Goal: Entertainment & Leisure: Browse casually

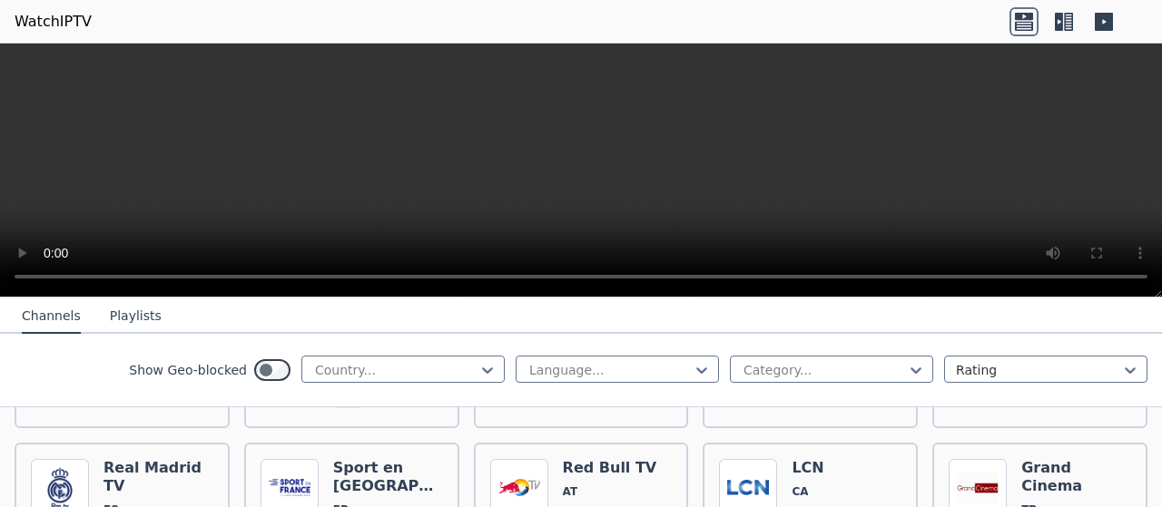
scroll to position [545, 0]
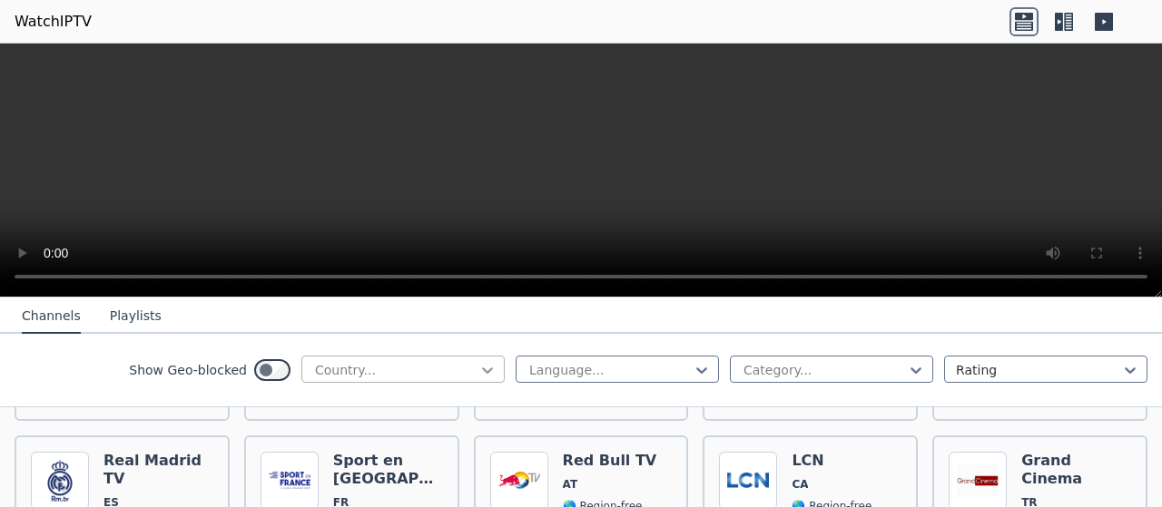
click at [482, 370] on icon at bounding box center [487, 371] width 11 height 6
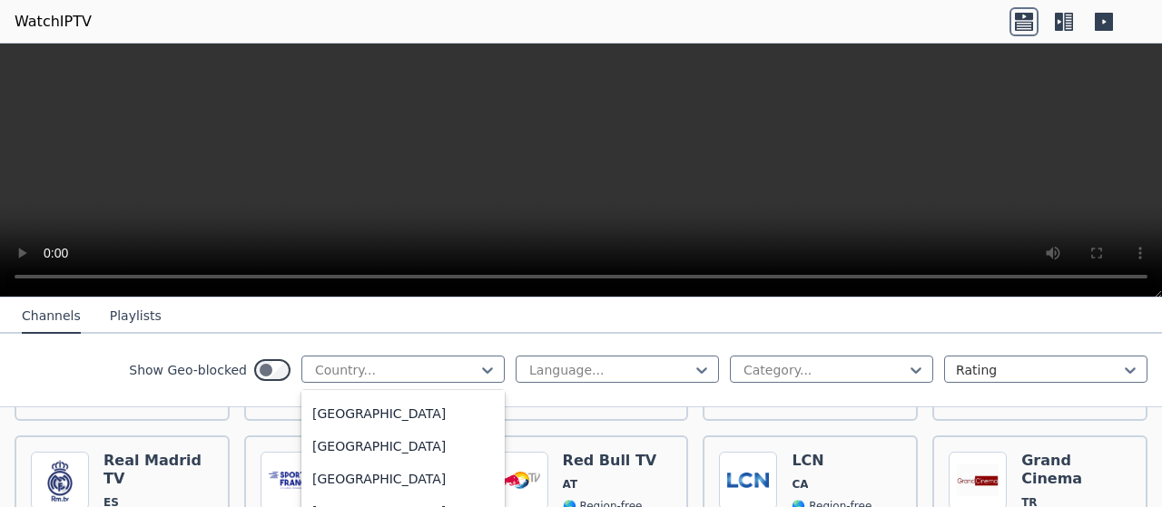
scroll to position [1089, 0]
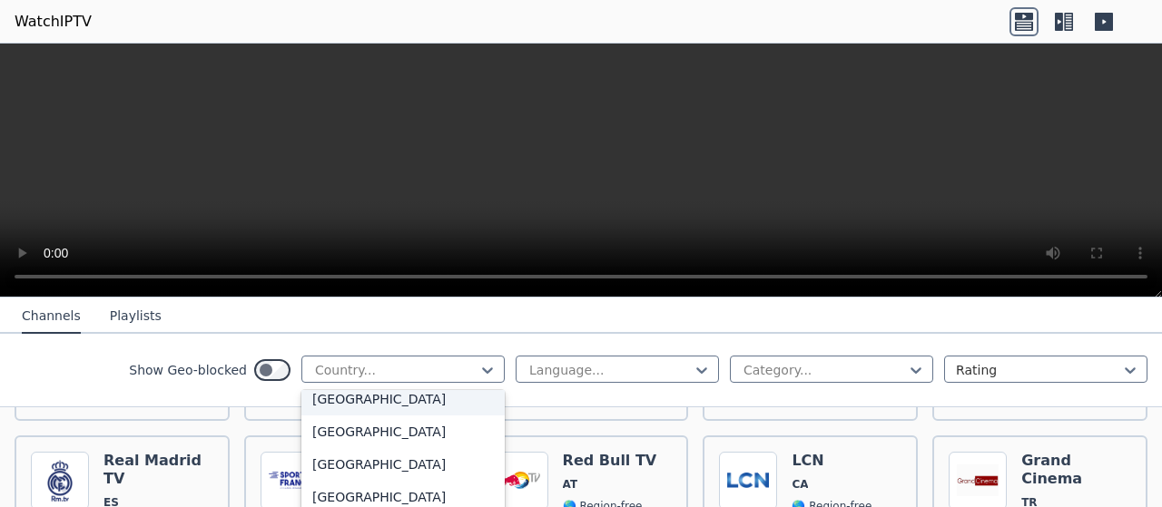
click at [372, 403] on div "[GEOGRAPHIC_DATA]" at bounding box center [402, 399] width 203 height 33
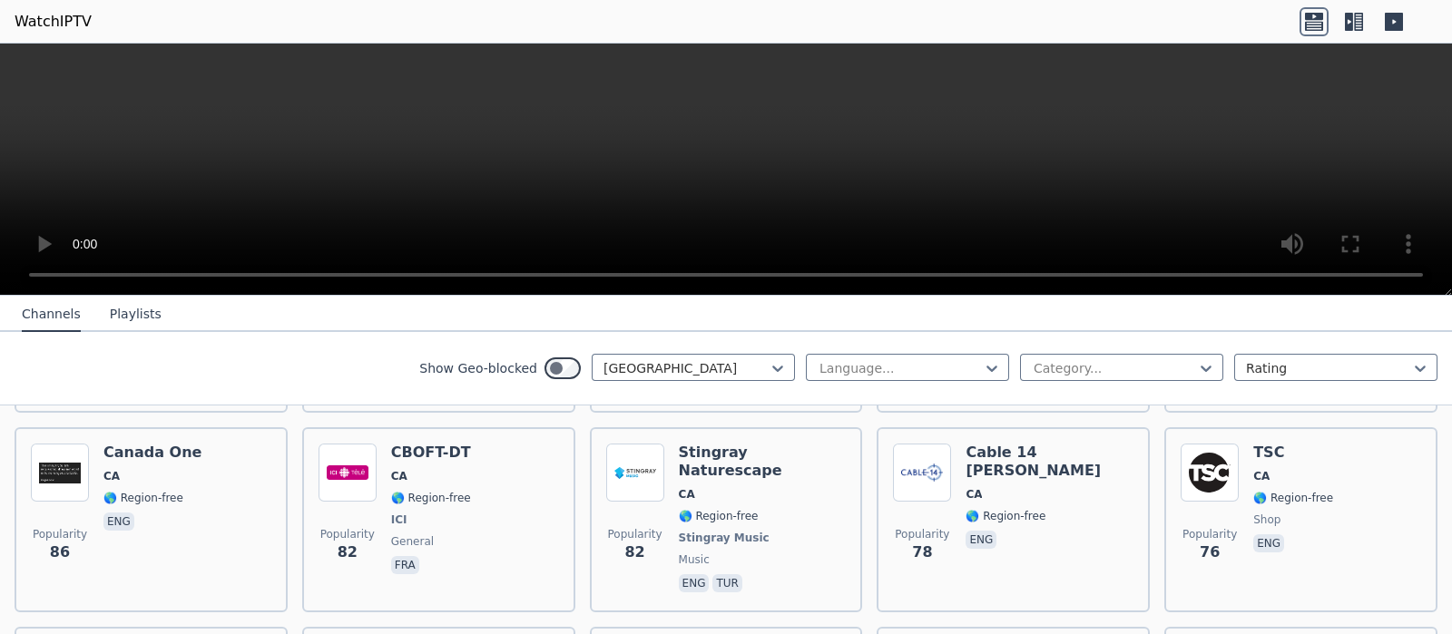
scroll to position [1430, 0]
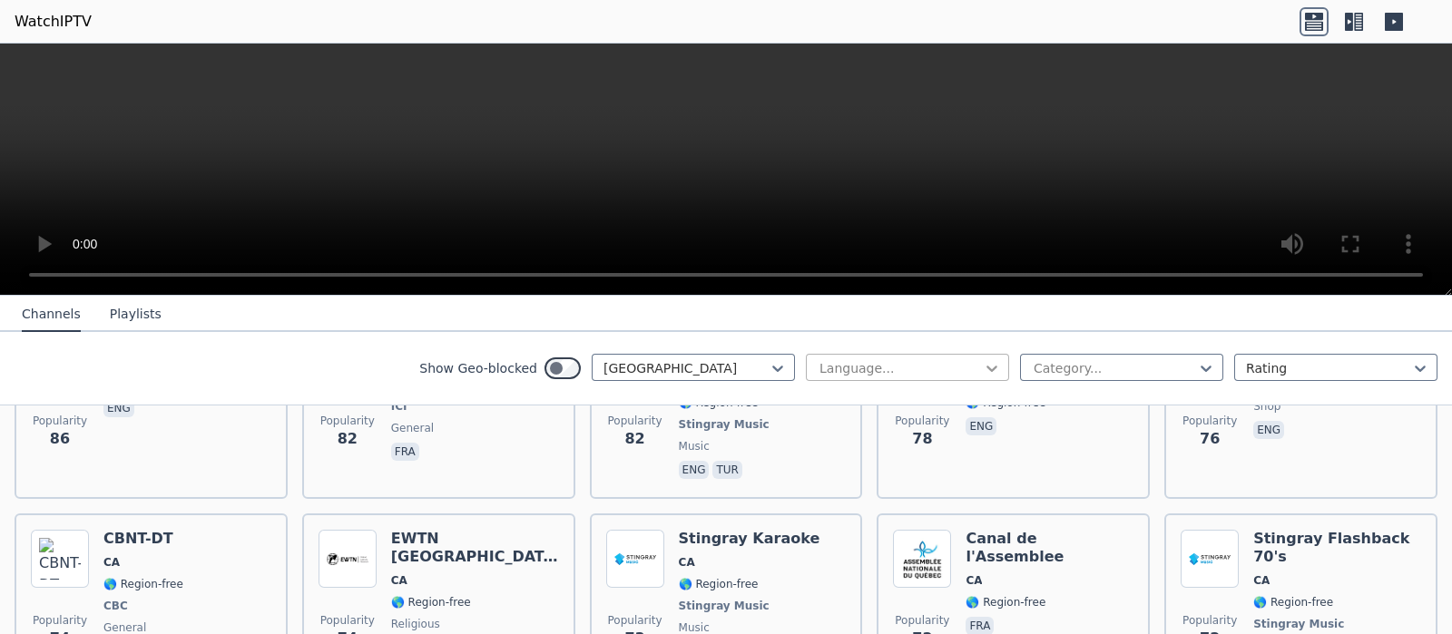
click at [986, 367] on icon at bounding box center [991, 370] width 11 height 6
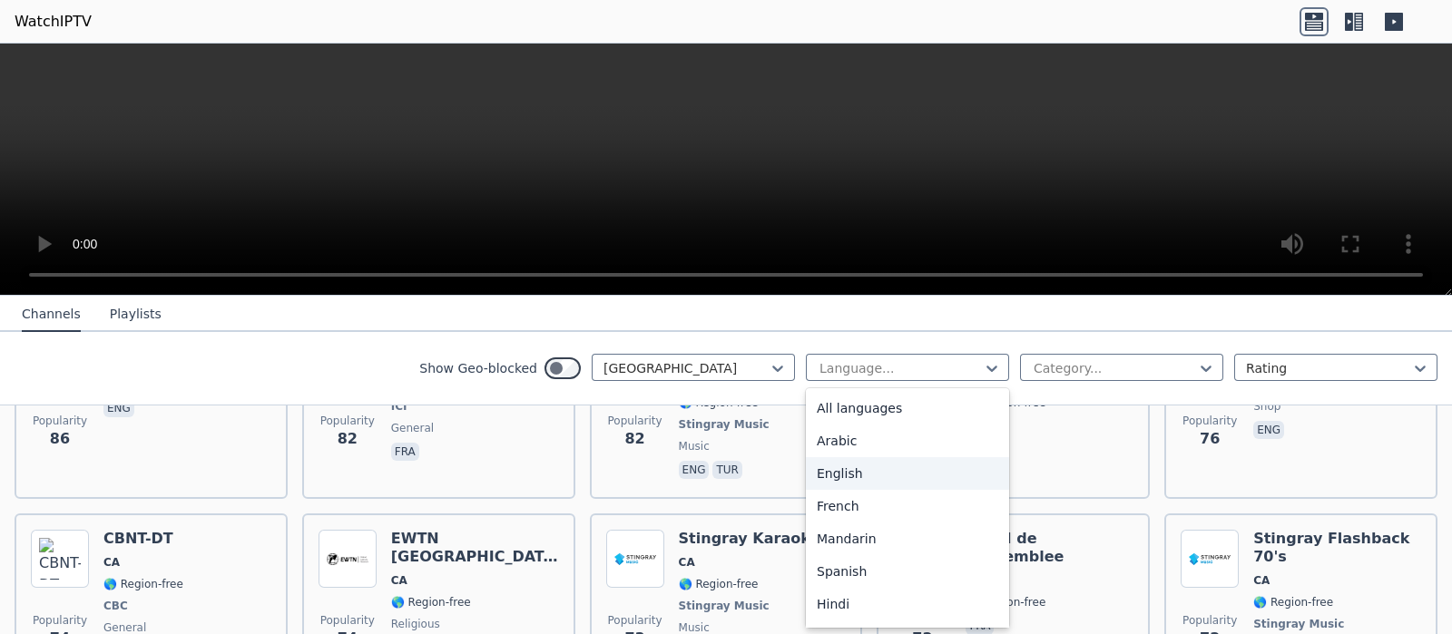
click at [808, 477] on div "English" at bounding box center [907, 473] width 203 height 33
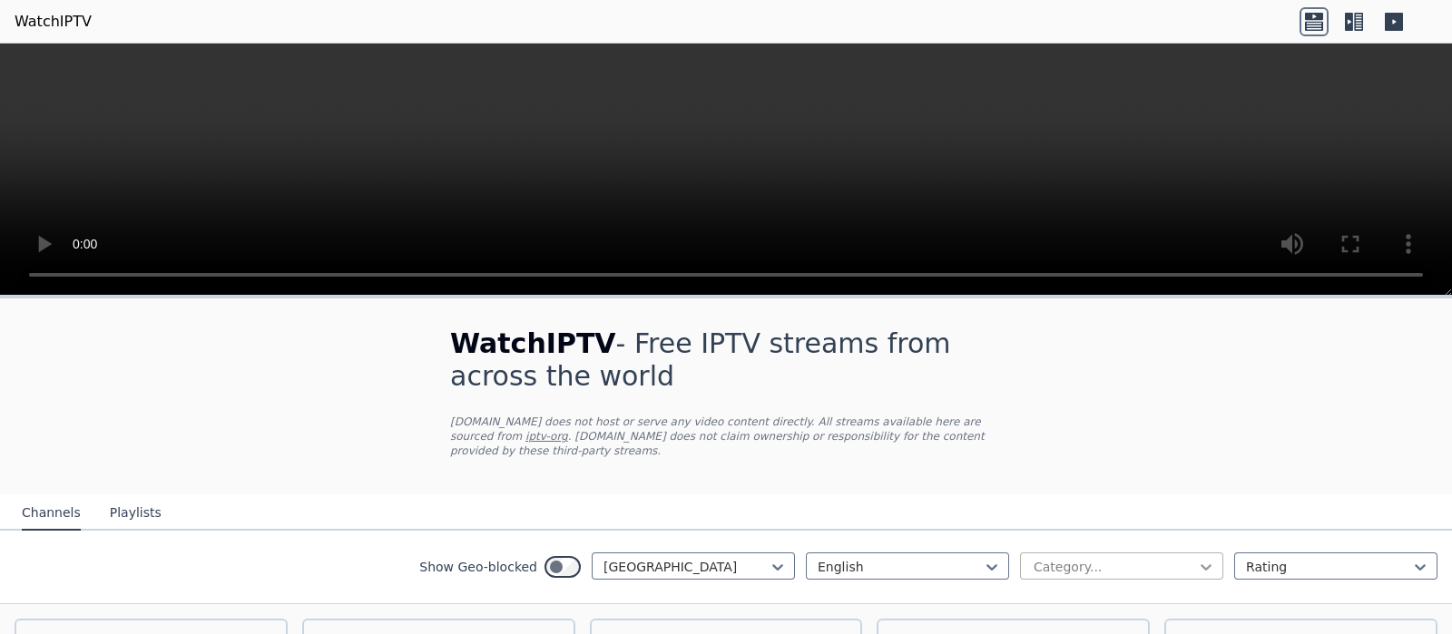
click at [1161, 506] on icon at bounding box center [1206, 567] width 18 height 18
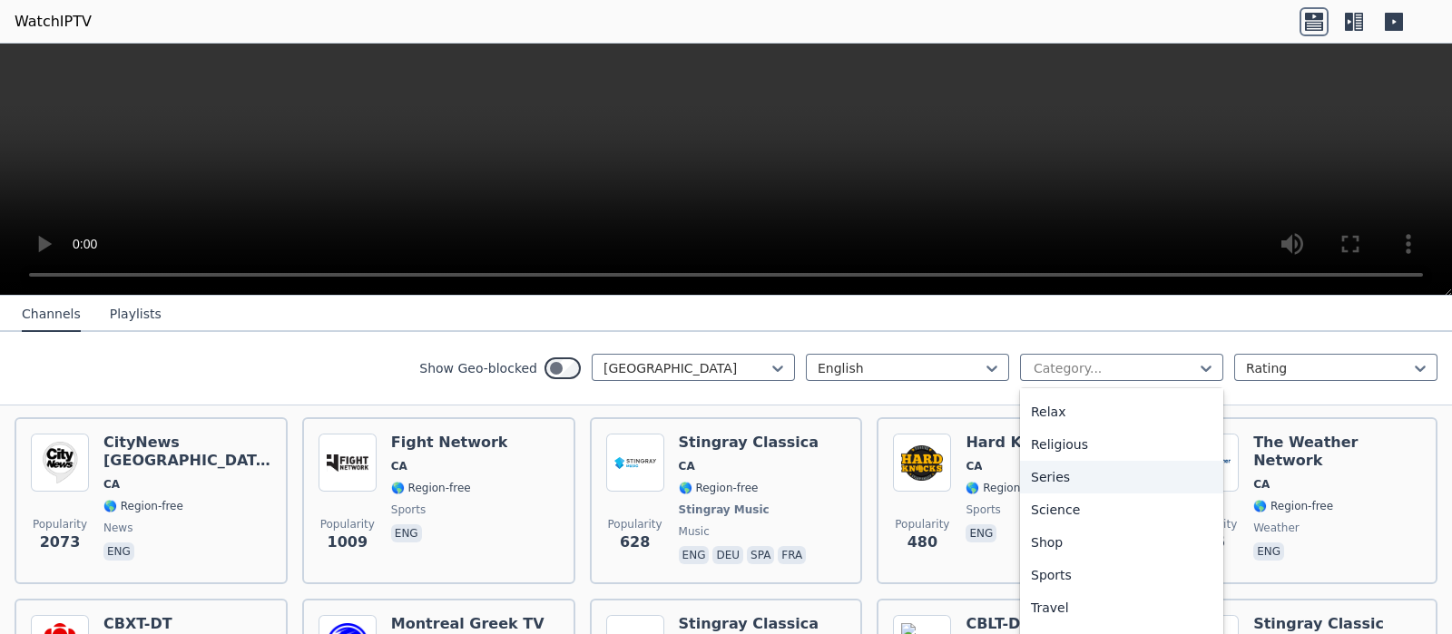
scroll to position [203, 0]
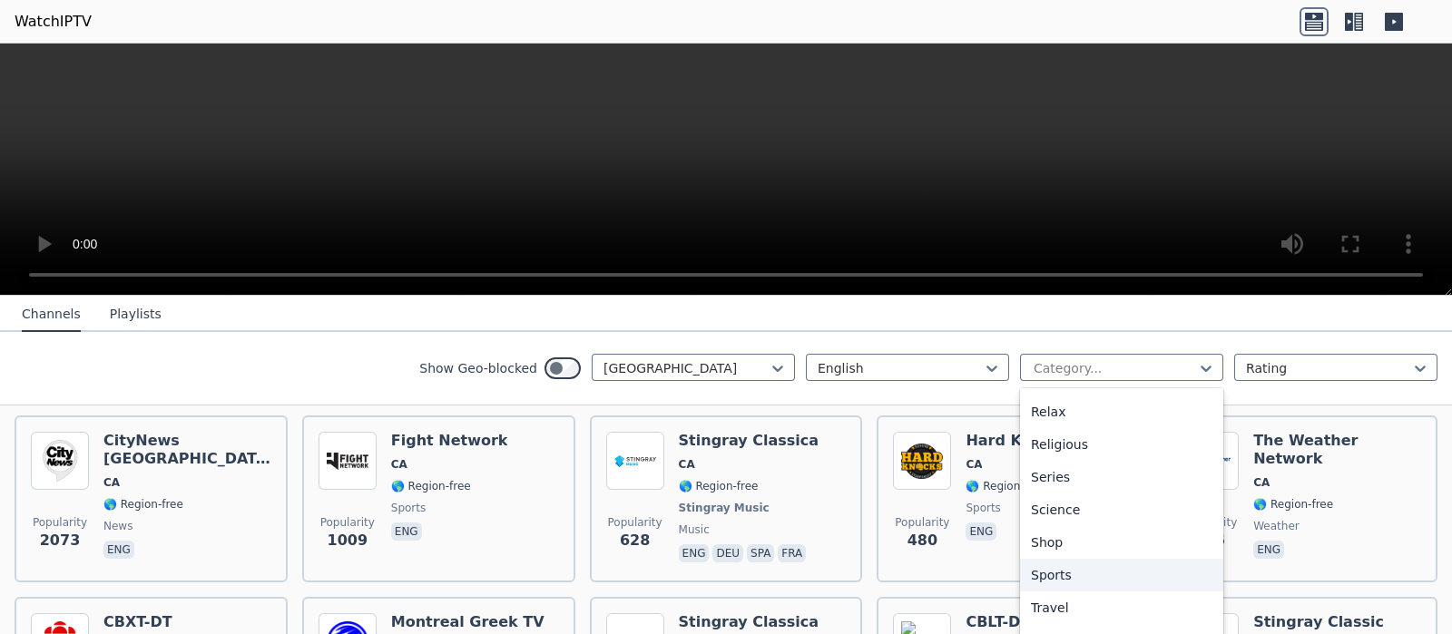
click at [1054, 506] on div "Sports" at bounding box center [1121, 575] width 203 height 33
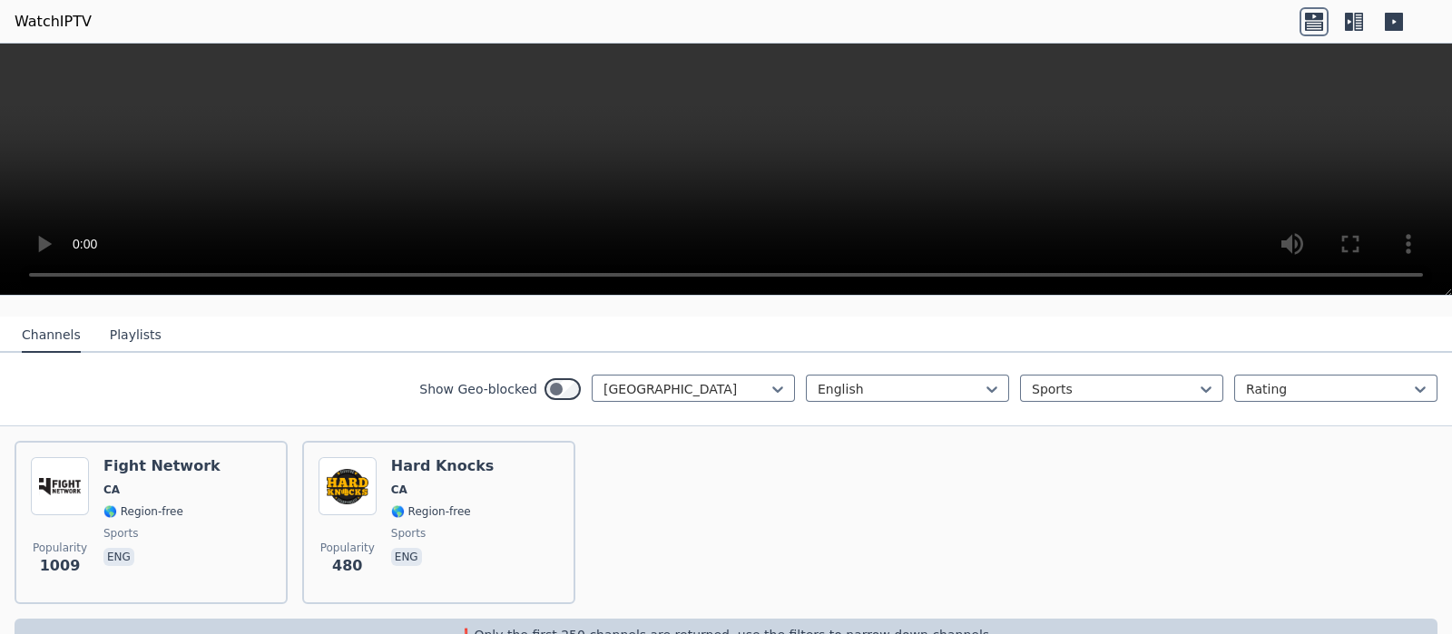
scroll to position [208, 0]
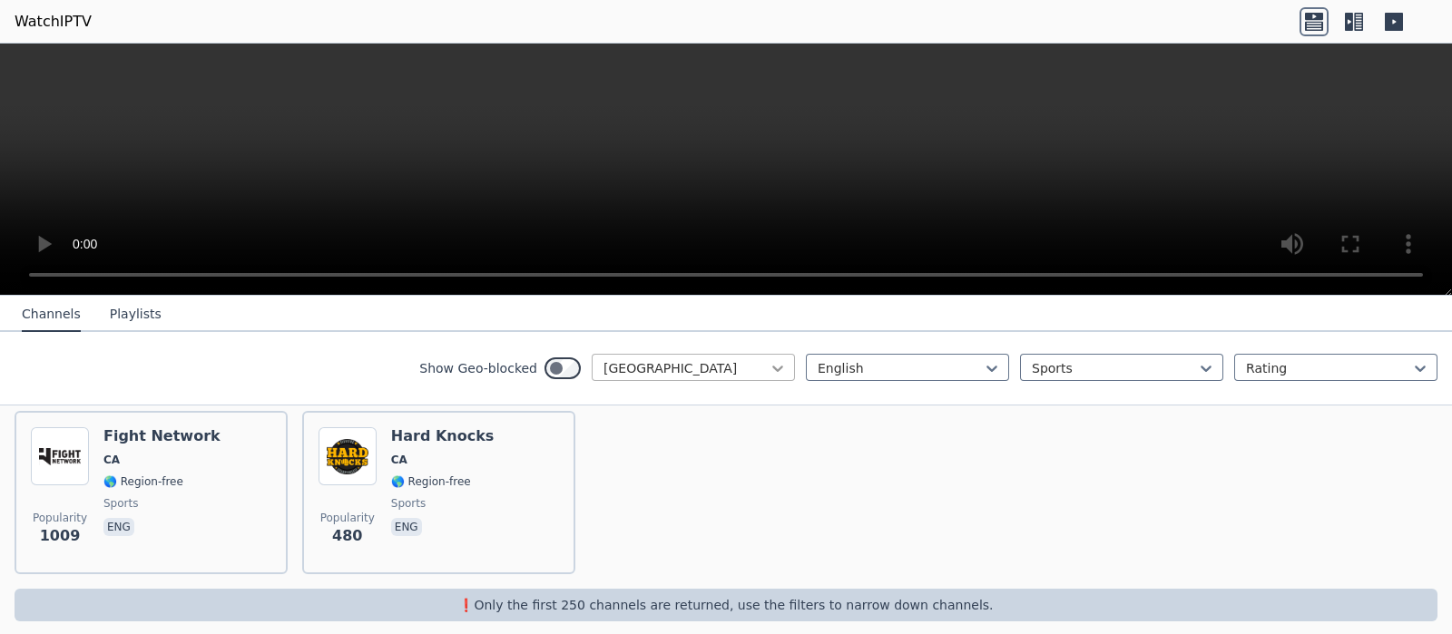
click at [772, 369] on icon at bounding box center [777, 370] width 11 height 6
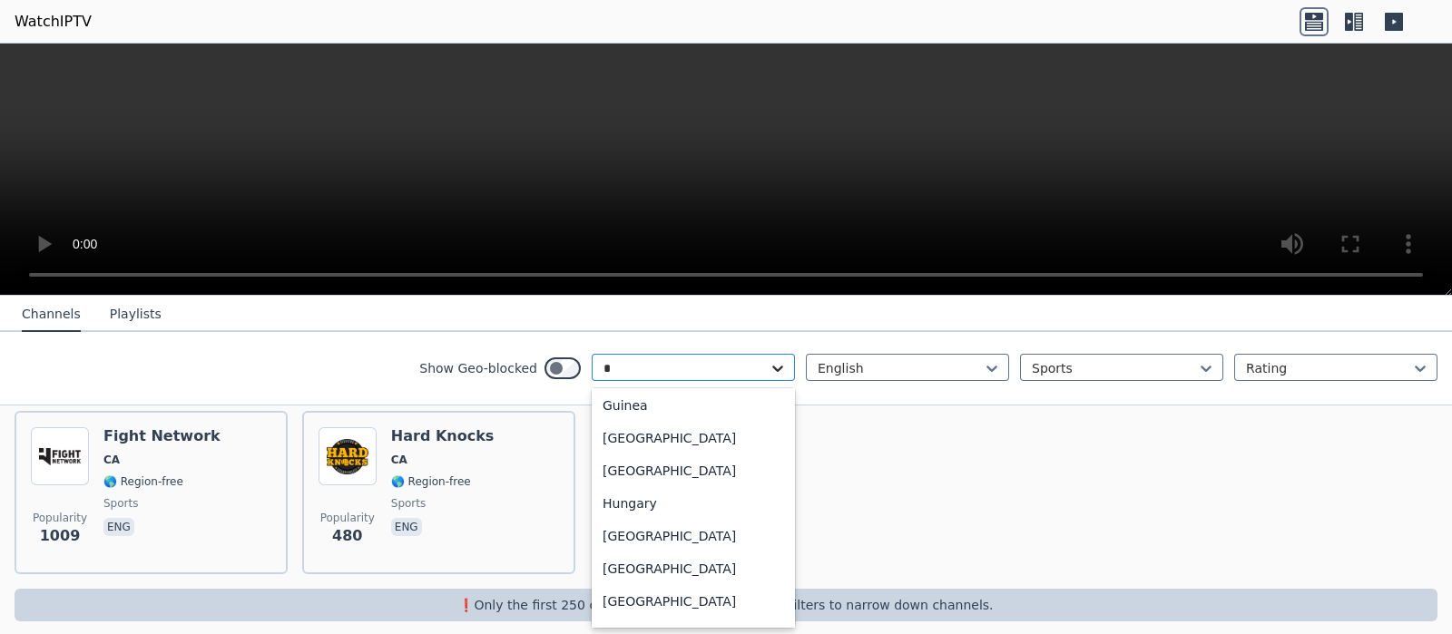
scroll to position [231, 0]
type input "**"
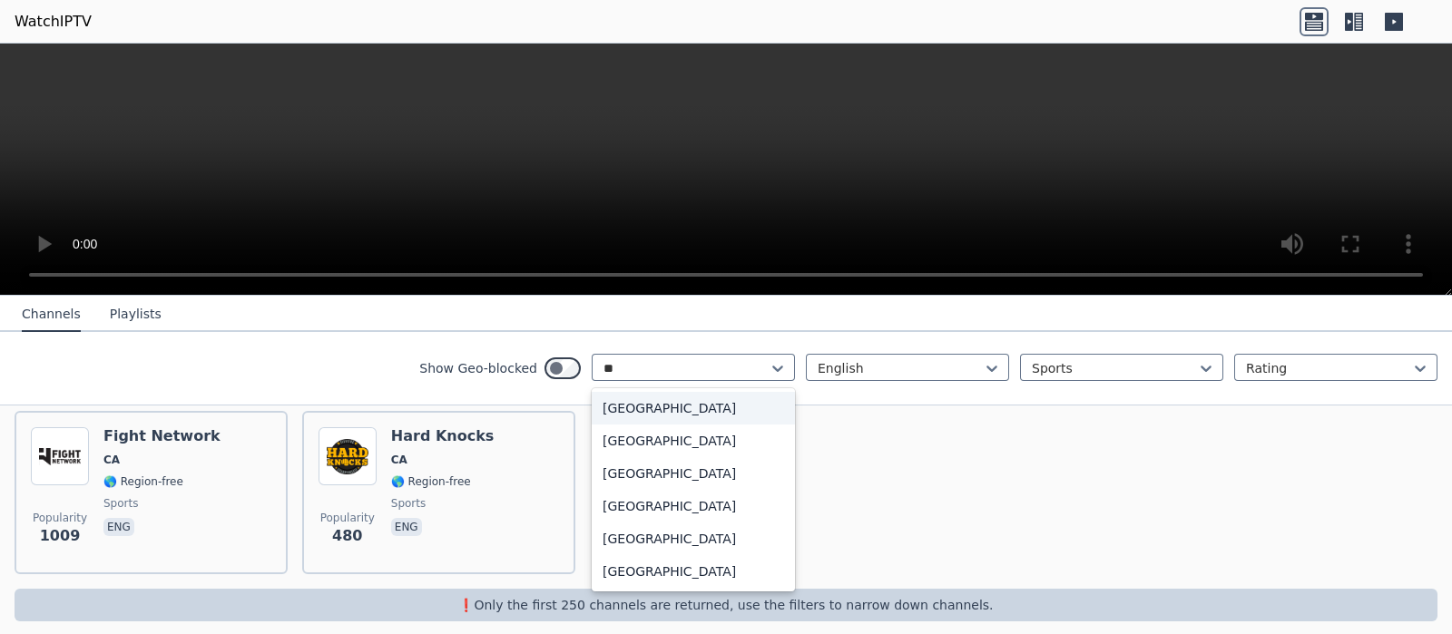
scroll to position [0, 0]
click at [653, 506] on div "[GEOGRAPHIC_DATA]" at bounding box center [693, 571] width 203 height 33
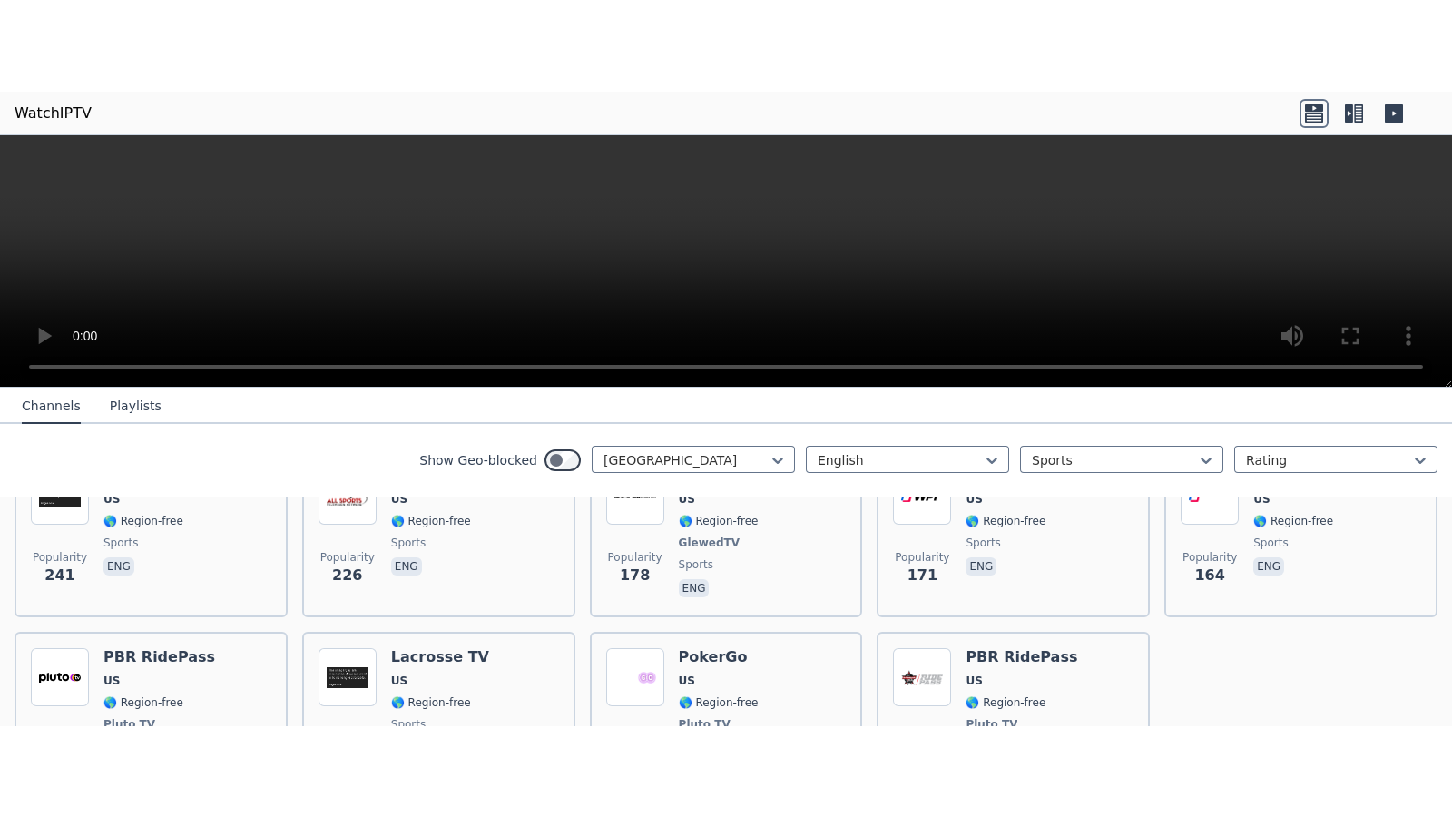
scroll to position [843, 0]
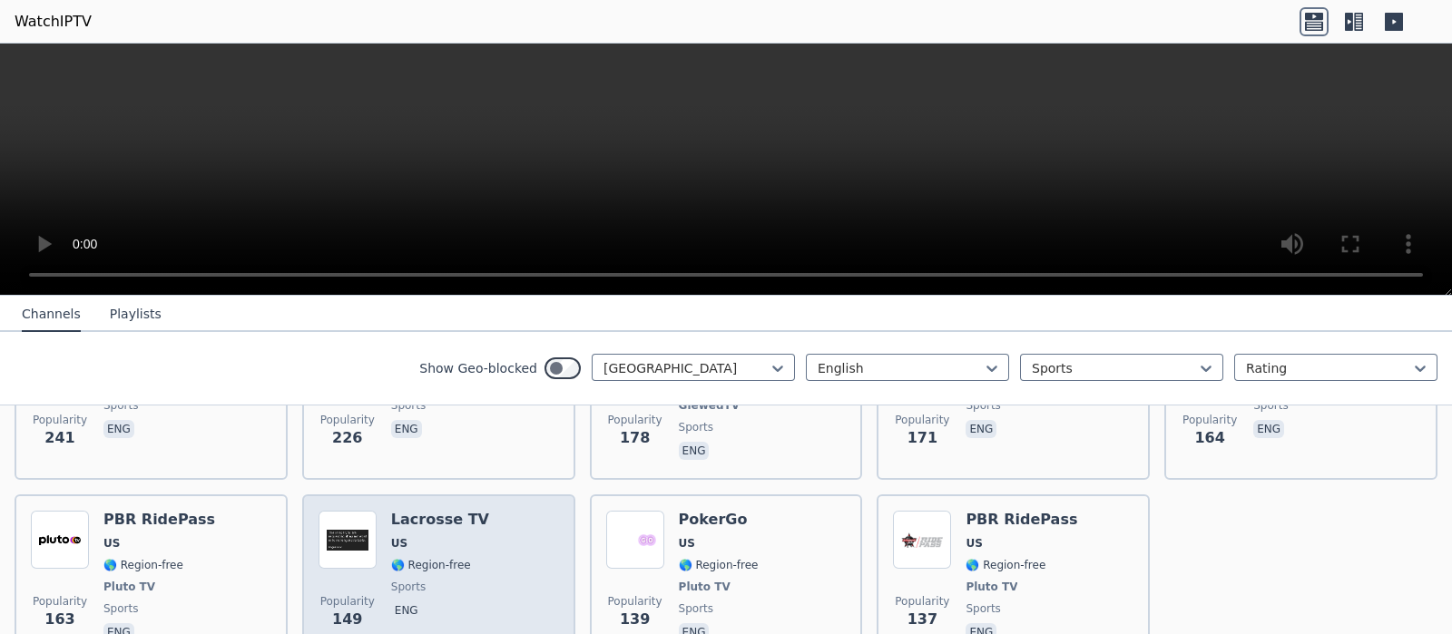
click at [422, 506] on span "US" at bounding box center [440, 543] width 98 height 15
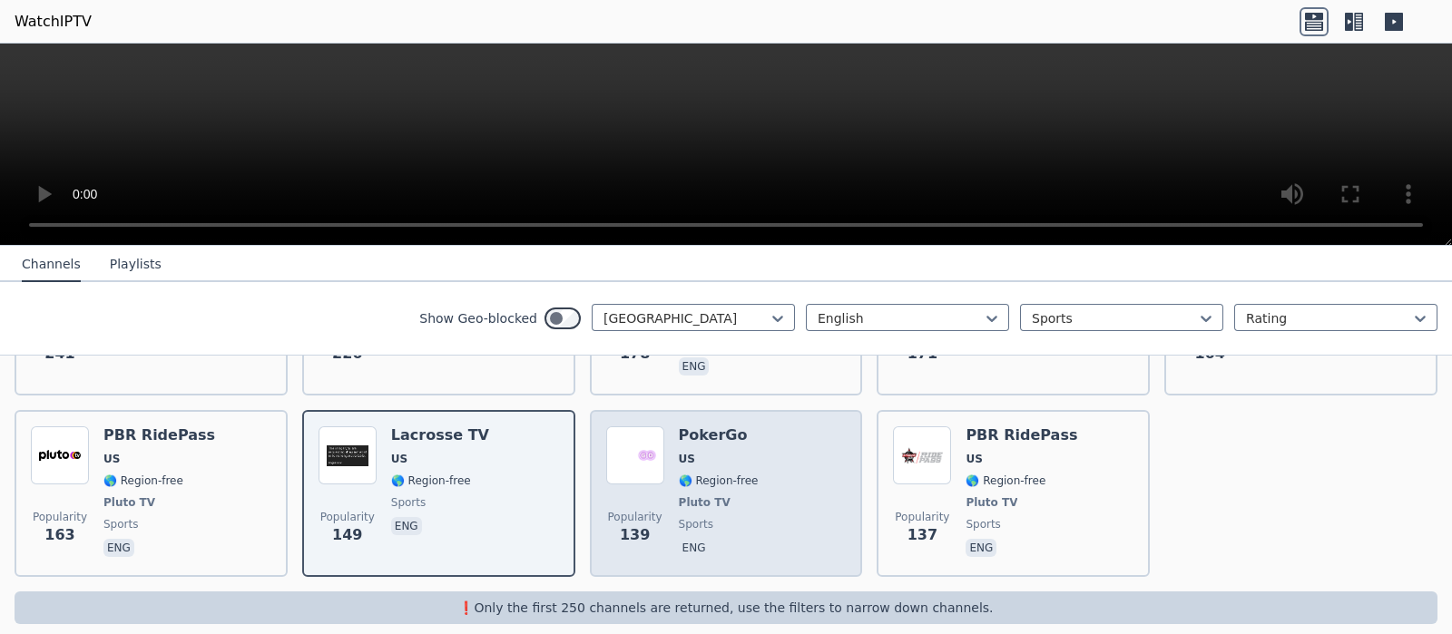
scroll to position [877, 0]
click at [721, 427] on div "PokerGo US 🌎 Region-free Pluto TV sports eng" at bounding box center [719, 494] width 80 height 134
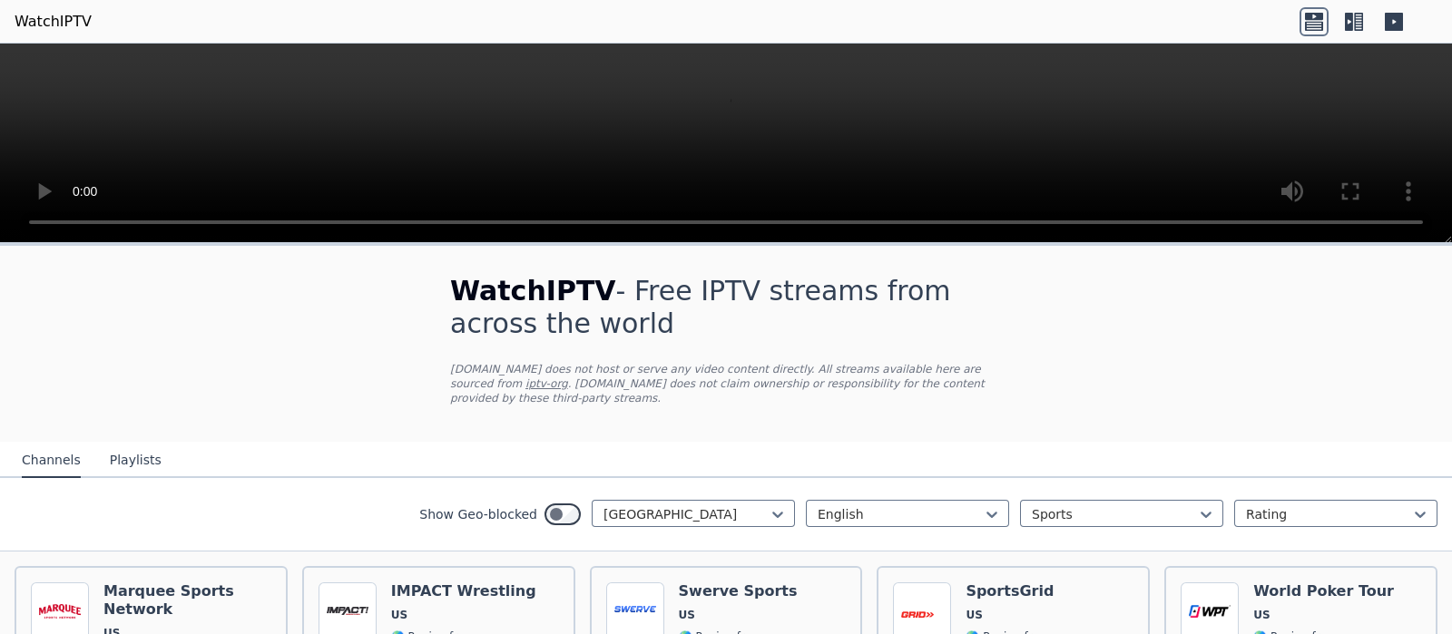
scroll to position [113, 0]
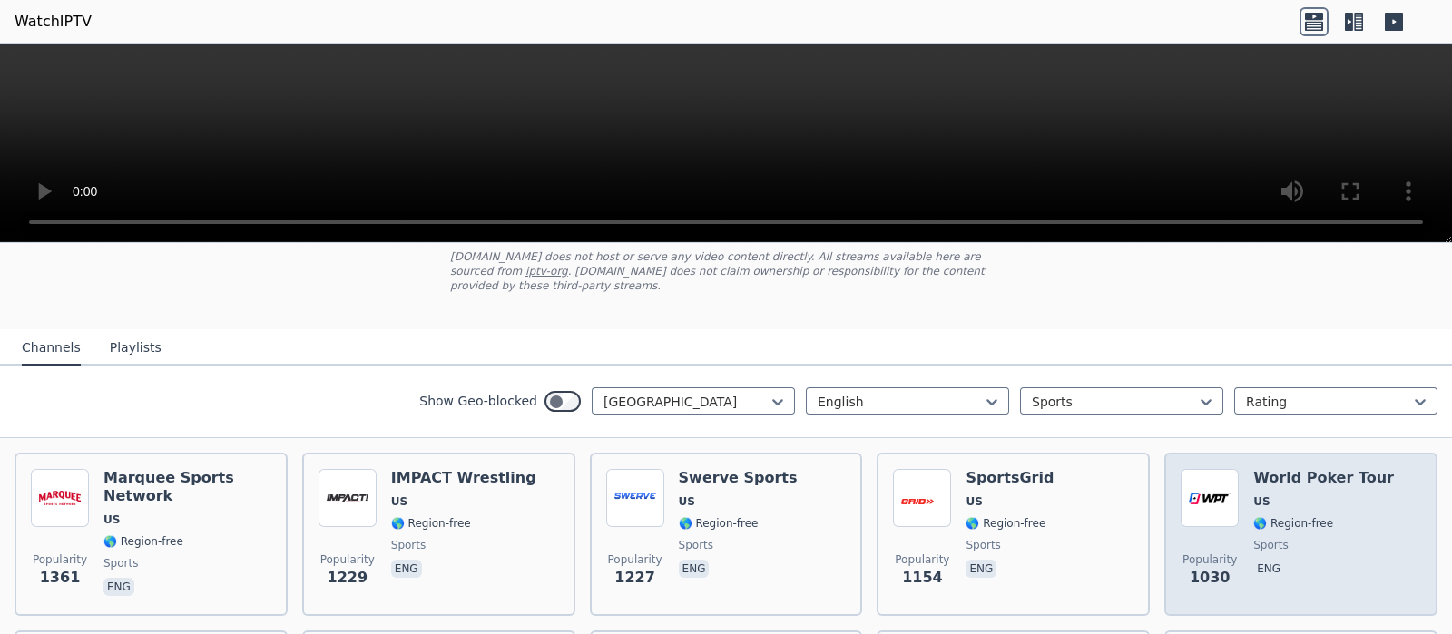
click at [1161, 492] on div "Popularity 1030 World Poker Tour US 🌎 Region-free sports eng" at bounding box center [1301, 534] width 240 height 131
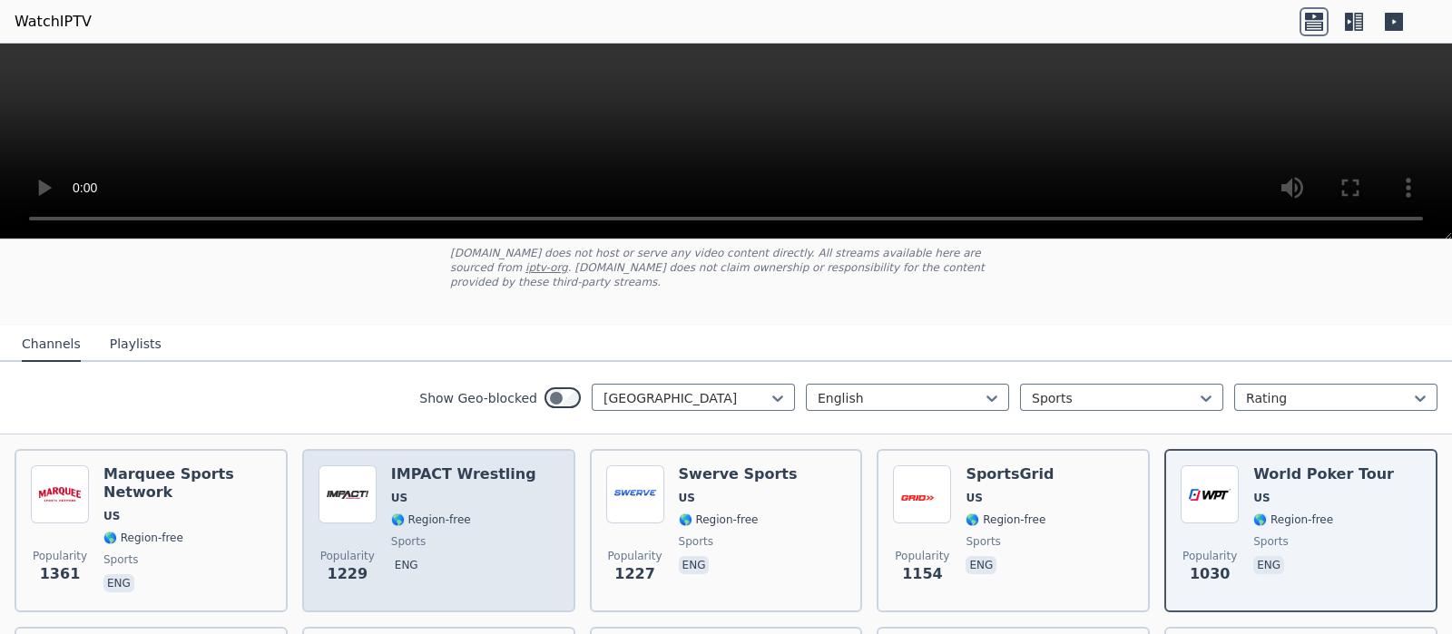
click at [511, 494] on div "Popularity 1229 IMPACT Wrestling US 🌎 Region-free sports eng" at bounding box center [439, 531] width 240 height 131
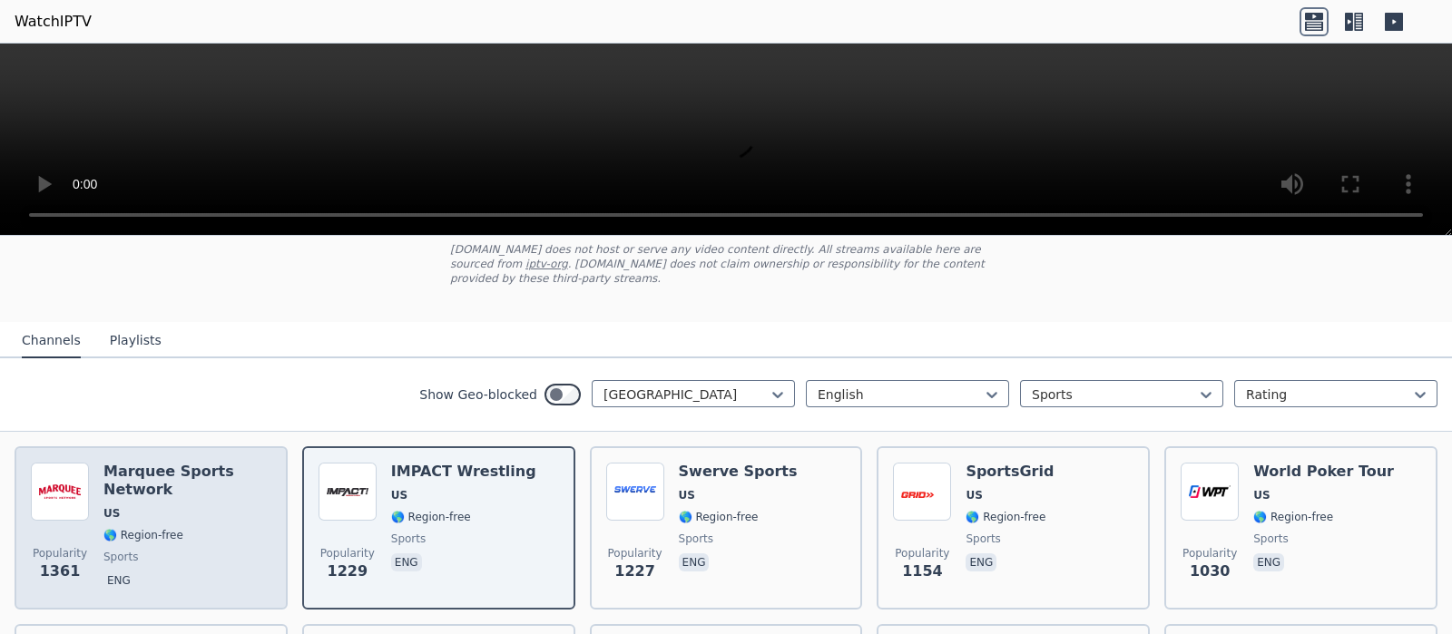
click at [228, 506] on span "US" at bounding box center [187, 513] width 168 height 15
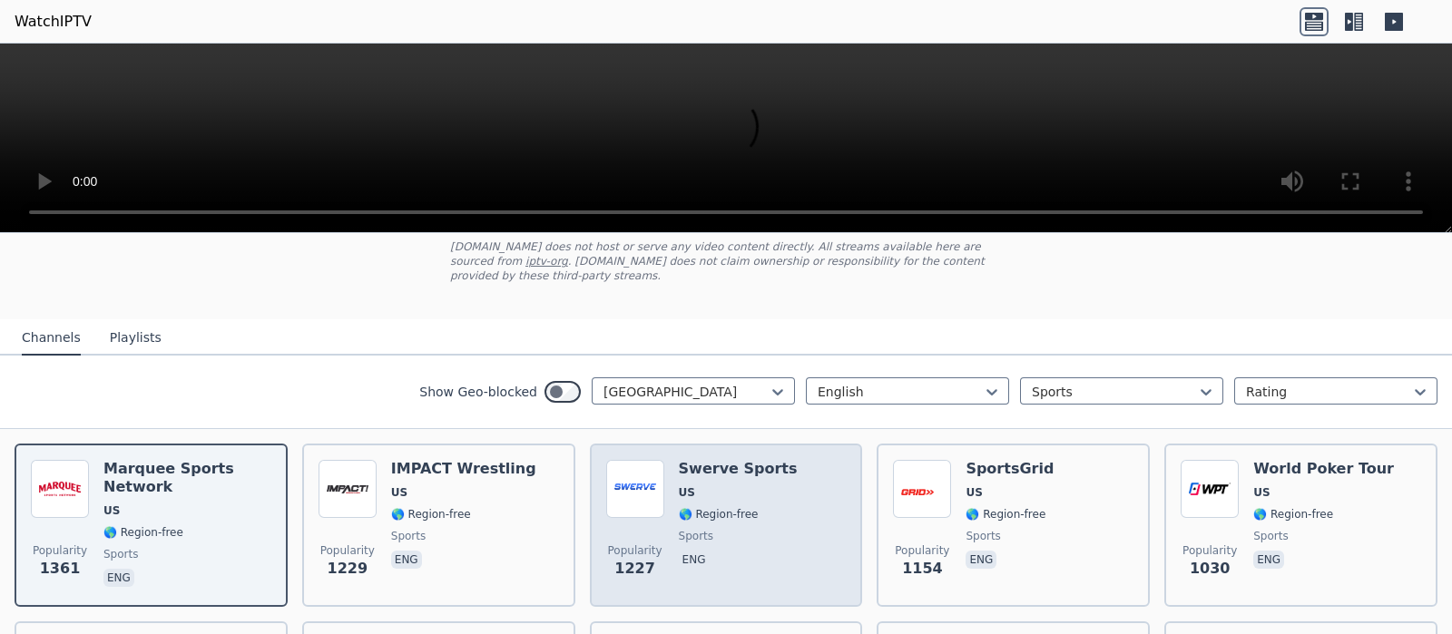
click at [790, 496] on div "Popularity 1227 Swerve Sports US 🌎 Region-free sports eng" at bounding box center [726, 525] width 240 height 131
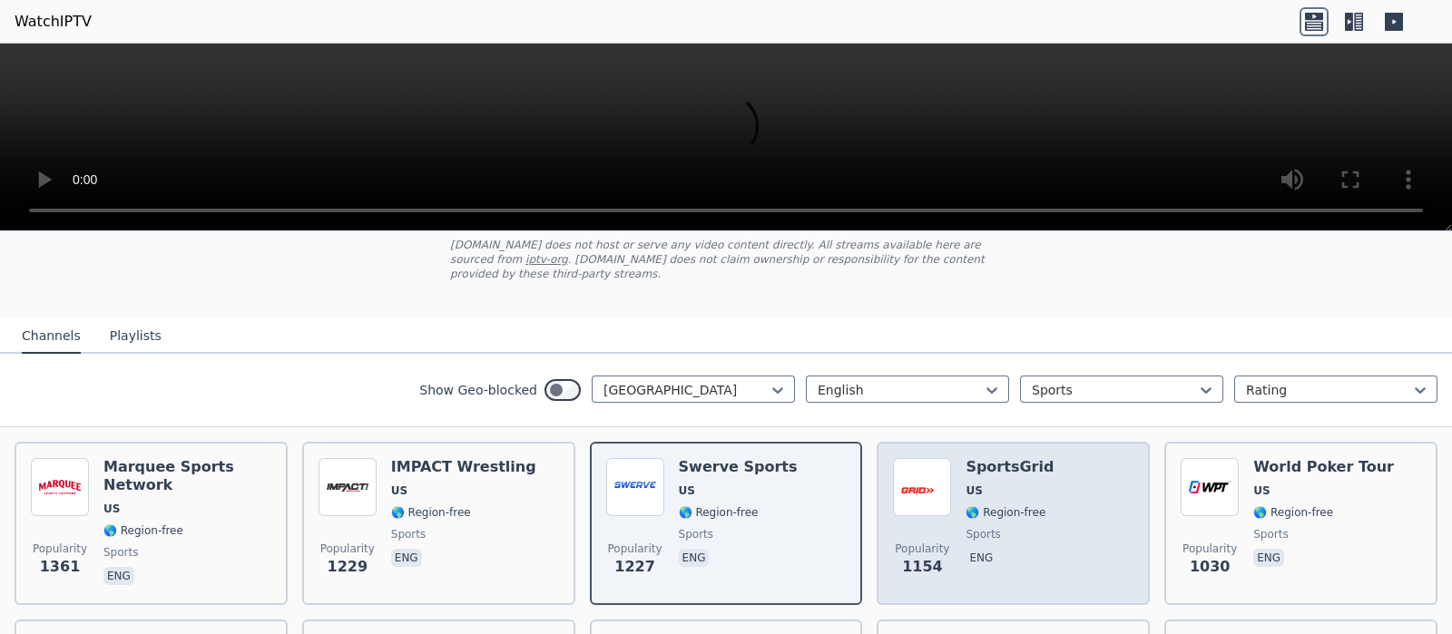
click at [1071, 506] on div "Popularity 1154 SportsGrid US 🌎 Region-free sports eng" at bounding box center [1013, 523] width 240 height 131
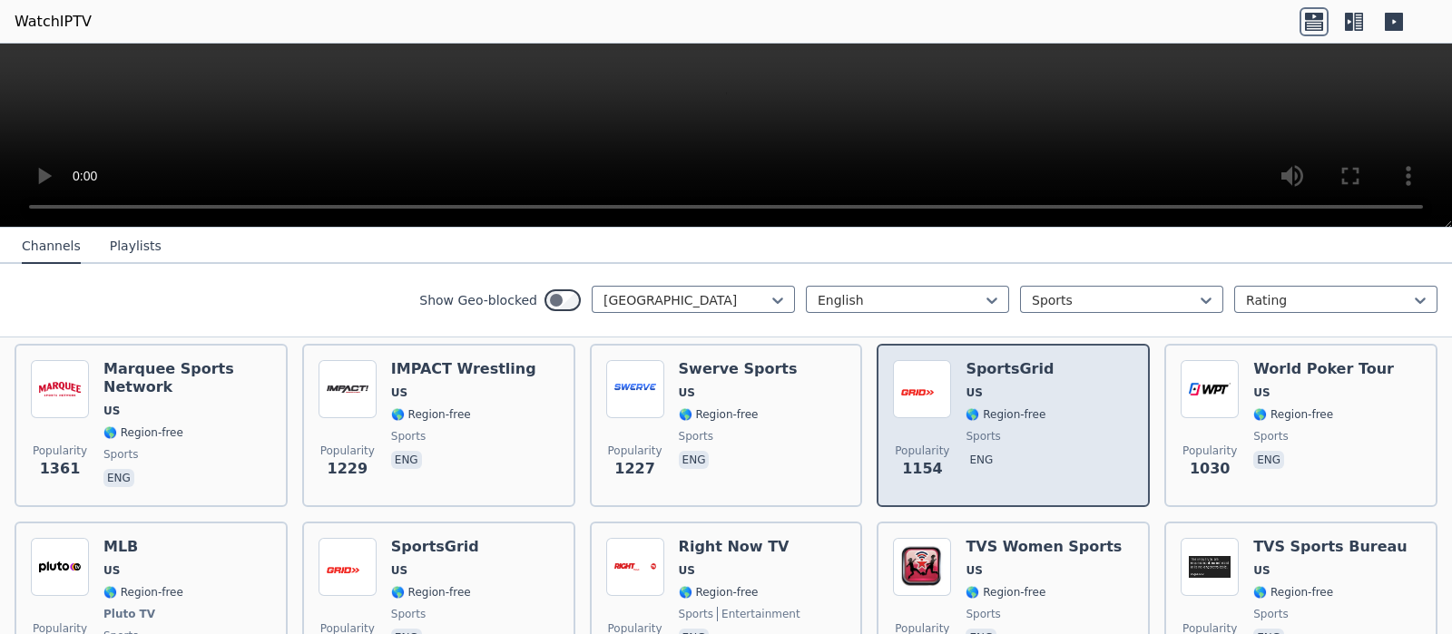
scroll to position [226, 0]
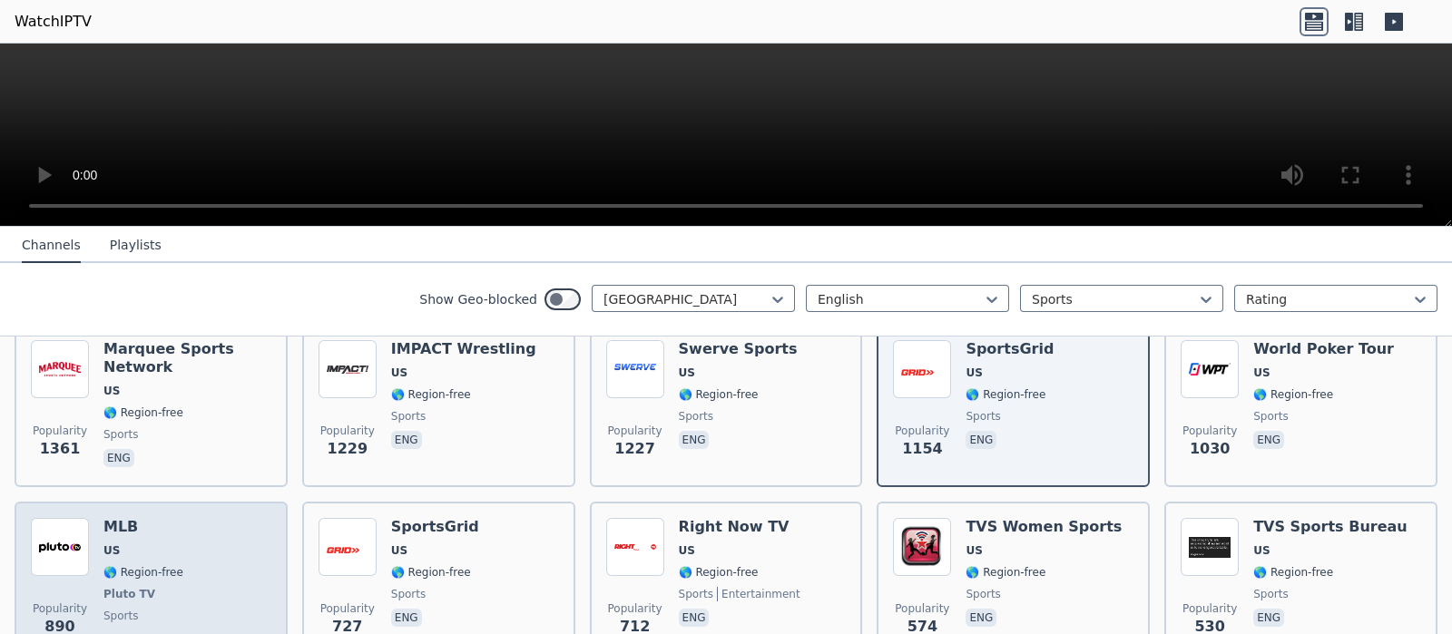
click at [262, 506] on div "Popularity 890 MLB US 🌎 Region-free Pluto TV sports eng" at bounding box center [151, 585] width 240 height 134
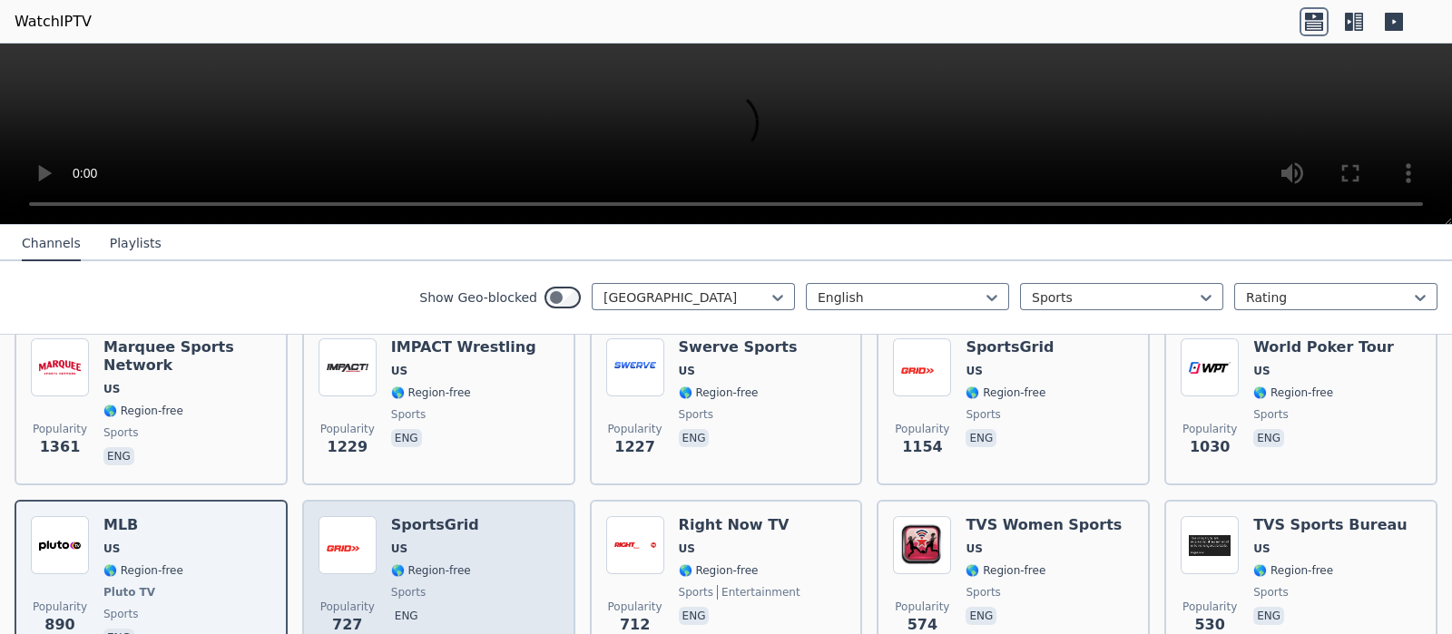
click at [522, 506] on div "Popularity 727 SportsGrid US 🌎 Region-free sports eng" at bounding box center [439, 583] width 240 height 134
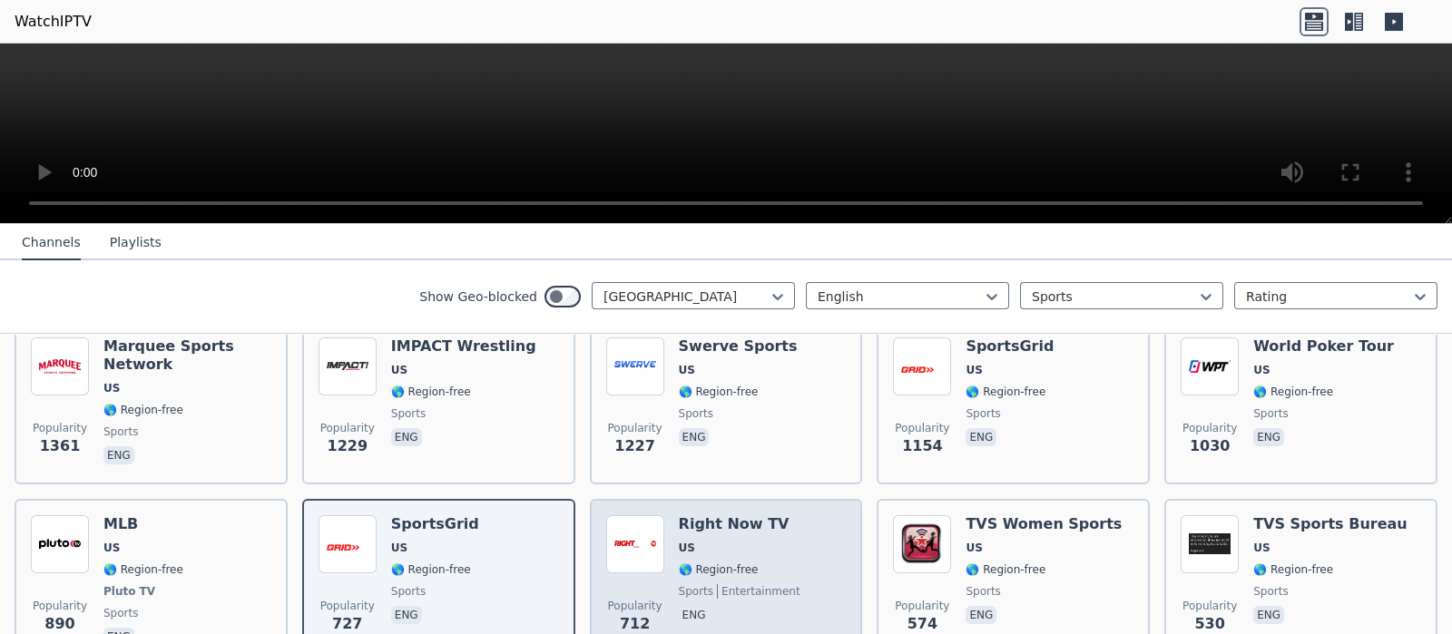
click at [808, 506] on div "Popularity 712 Right Now TV US 🌎 Region-free sports entertainment eng" at bounding box center [726, 582] width 240 height 134
